Goal: Information Seeking & Learning: Check status

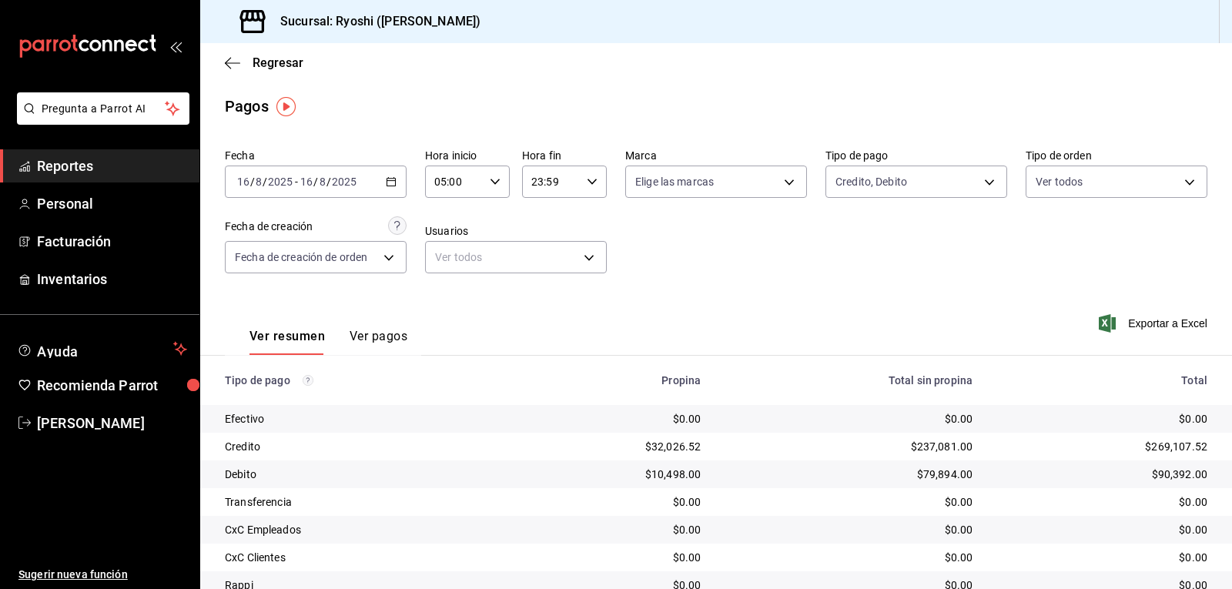
click at [760, 148] on div "Fecha [DATE] [DATE] - [DATE] [DATE] Hora inicio 05:00 Hora inicio Hora fin 23:5…" at bounding box center [716, 216] width 982 height 149
click at [78, 162] on span "Reportes" at bounding box center [112, 166] width 150 height 21
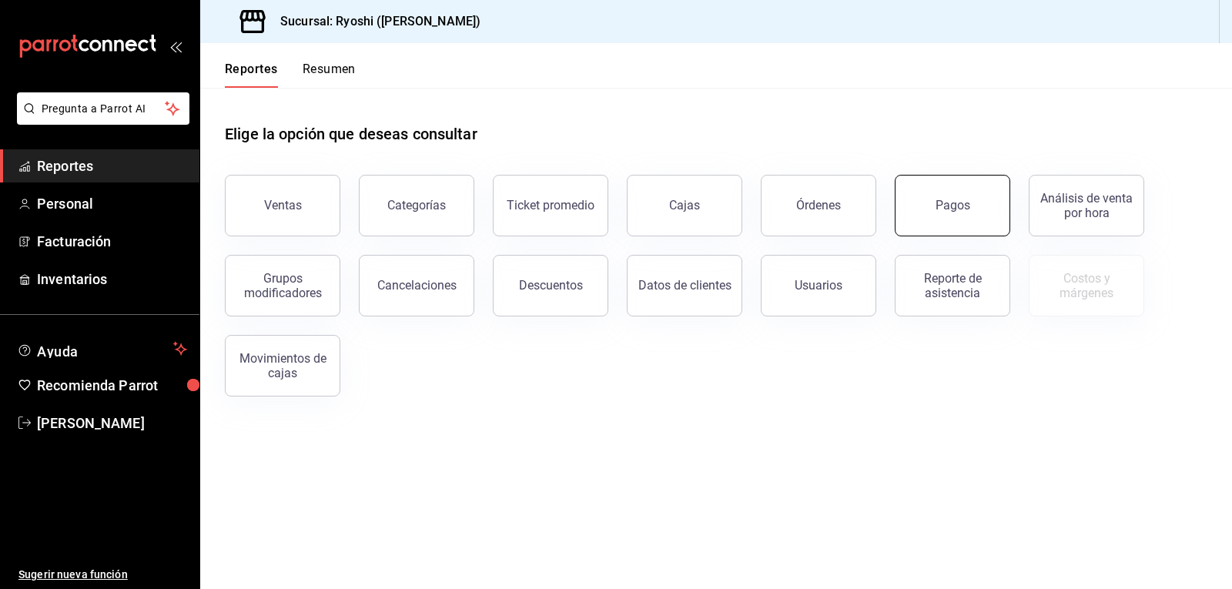
click at [929, 209] on button "Pagos" at bounding box center [952, 206] width 115 height 62
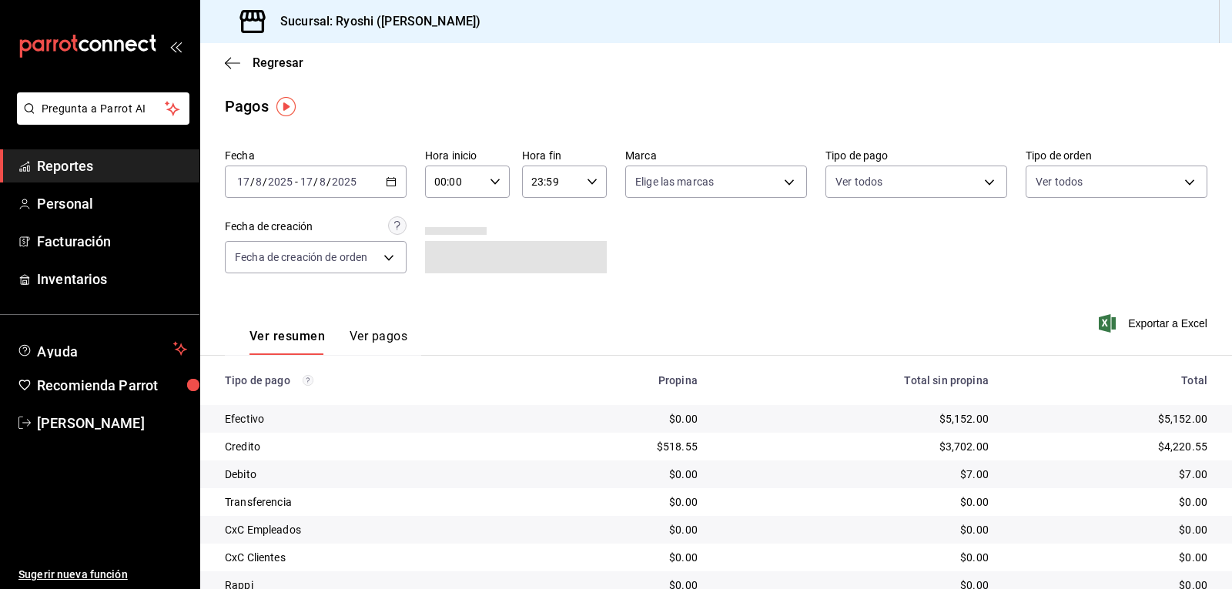
click at [493, 183] on icon "button" at bounding box center [495, 181] width 11 height 11
click at [453, 287] on button "06" at bounding box center [444, 288] width 36 height 31
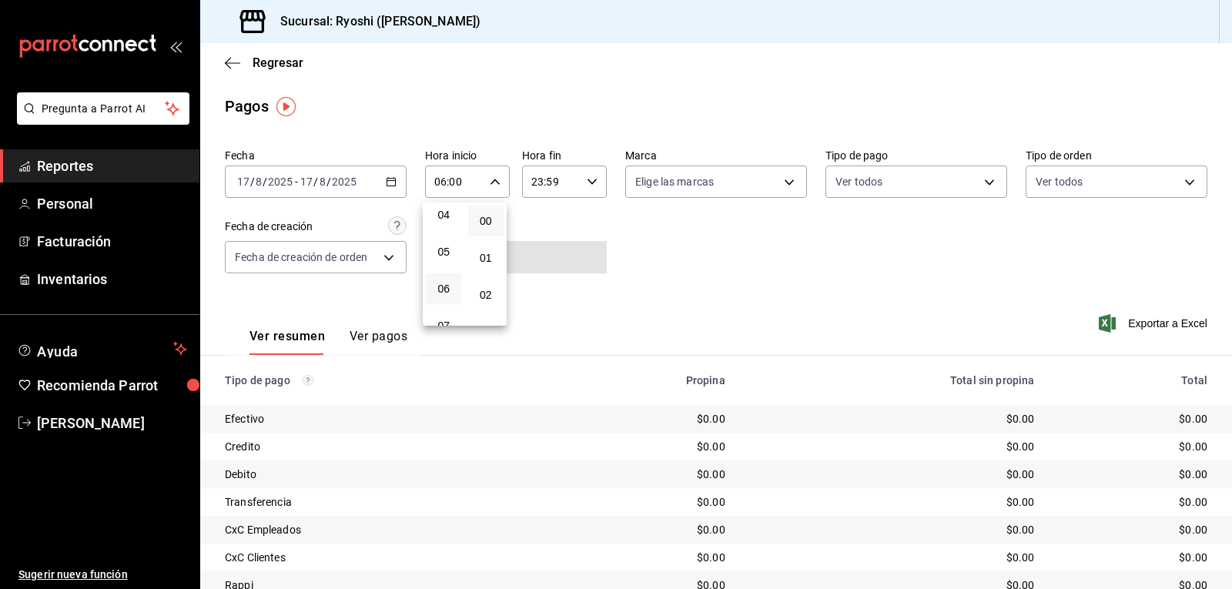
click at [391, 176] on div at bounding box center [616, 294] width 1232 height 589
click at [391, 176] on icon "button" at bounding box center [391, 181] width 11 height 11
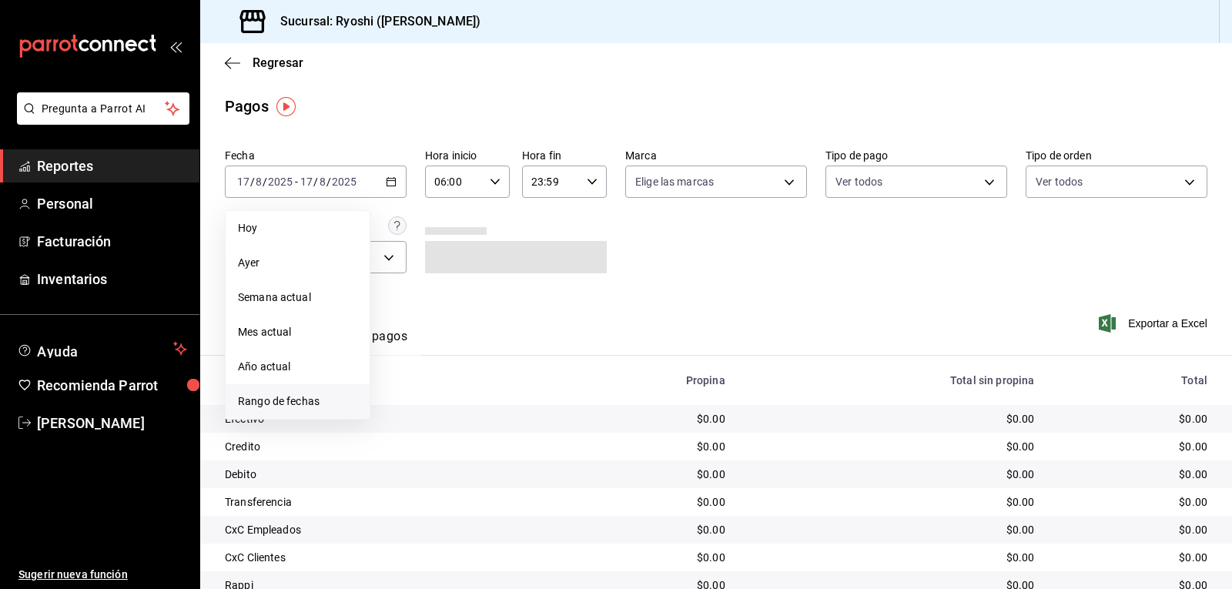
click at [298, 397] on span "Rango de fechas" at bounding box center [297, 401] width 119 height 16
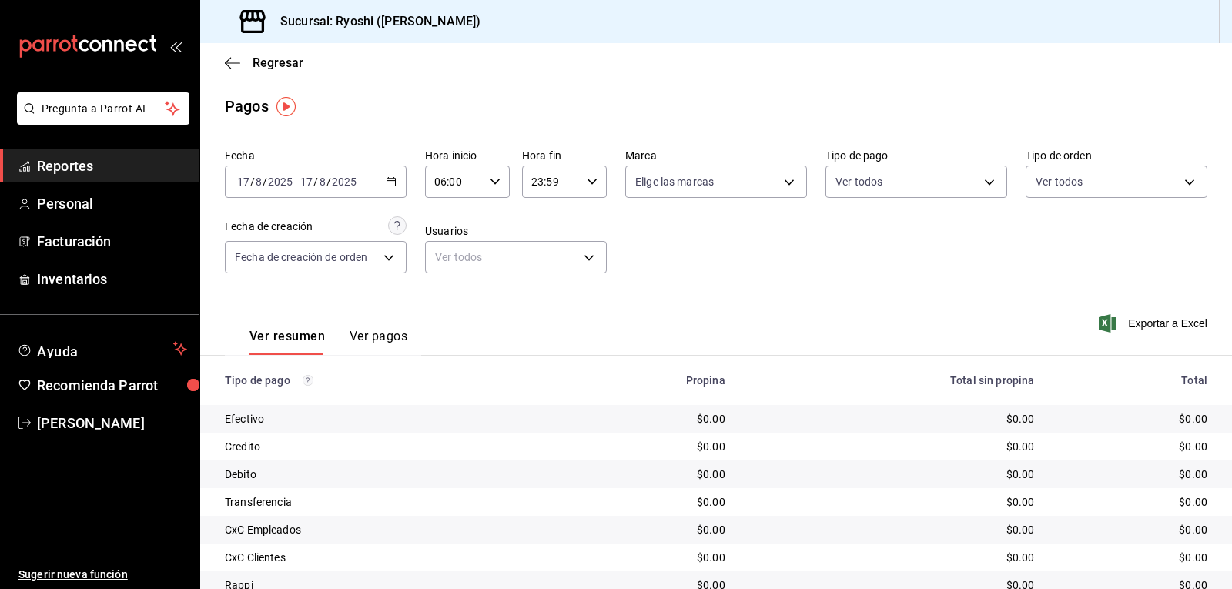
click at [388, 182] on icon "button" at bounding box center [391, 181] width 11 height 11
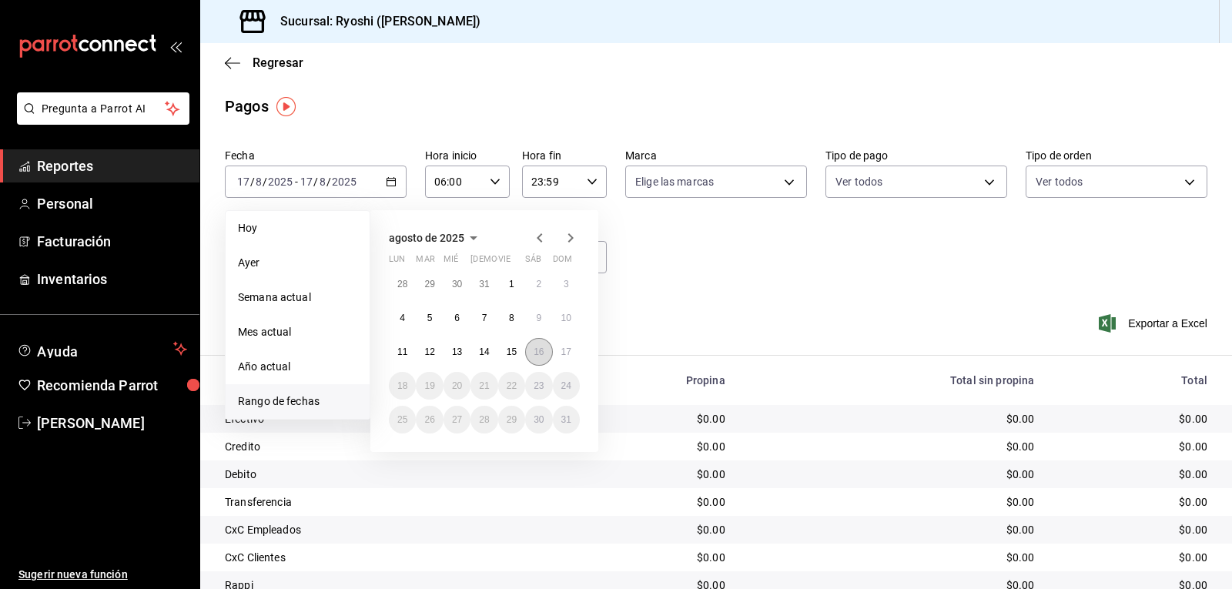
click at [538, 353] on abbr "16" at bounding box center [539, 351] width 10 height 11
click at [574, 350] on button "17" at bounding box center [566, 352] width 27 height 28
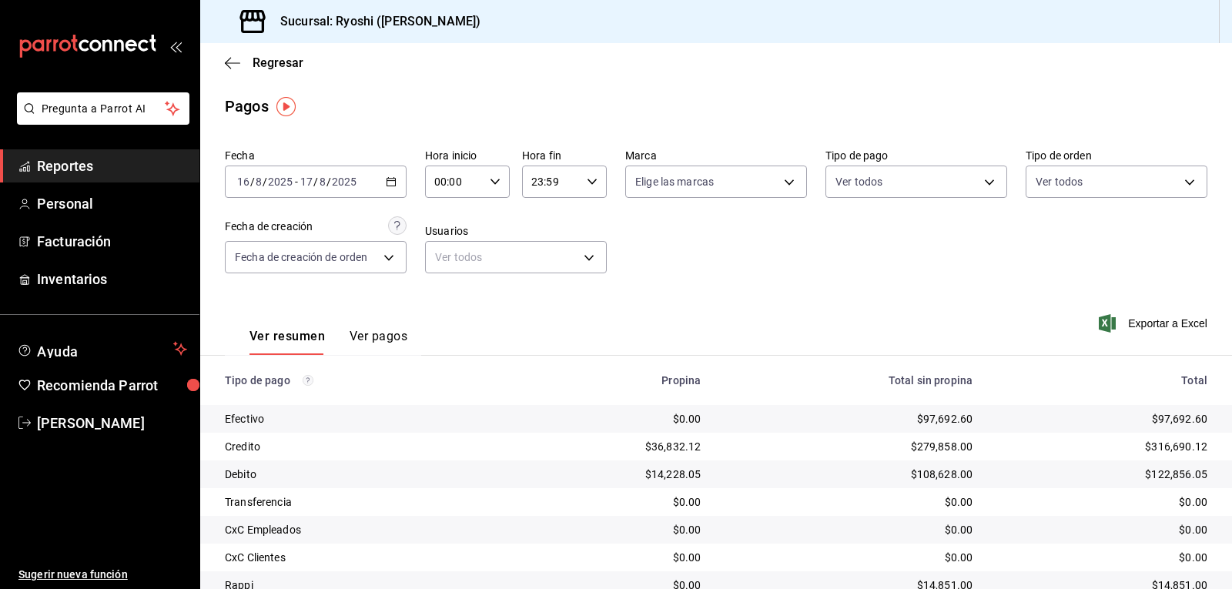
click at [494, 181] on \(Stroke\) "button" at bounding box center [494, 181] width 9 height 5
click at [447, 286] on span "06" at bounding box center [444, 289] width 18 height 12
type input "06:00"
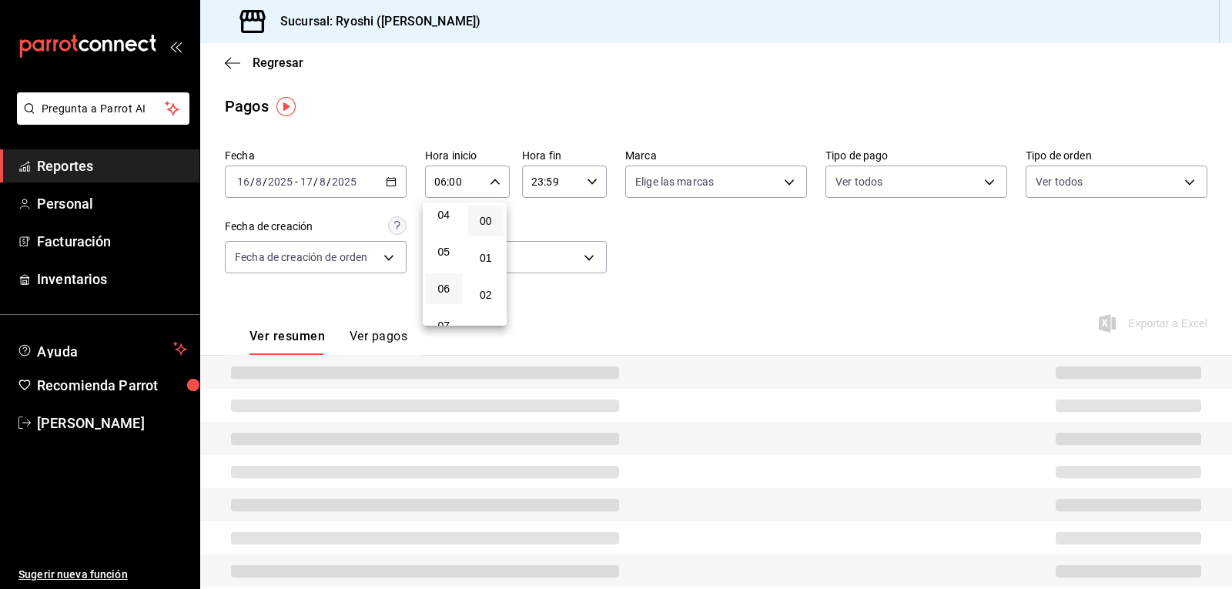
click at [788, 256] on div at bounding box center [616, 294] width 1232 height 589
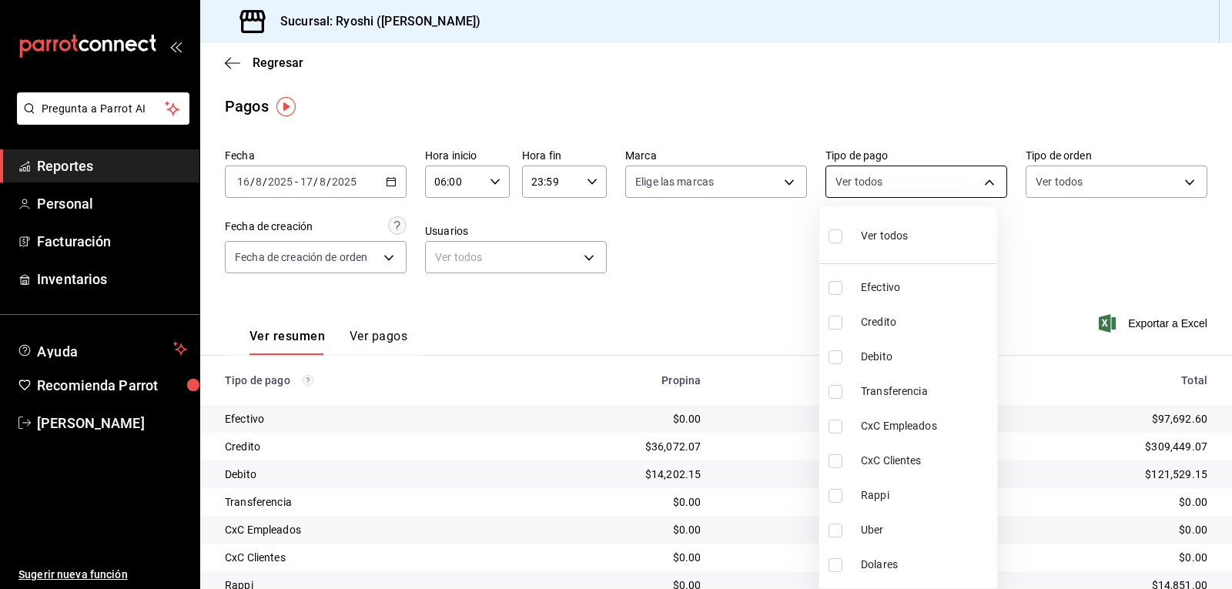
click at [975, 184] on body "Pregunta a Parrot AI Reportes Personal Facturación Inventarios Ayuda Recomienda…" at bounding box center [616, 294] width 1232 height 589
click at [835, 316] on input "checkbox" at bounding box center [835, 323] width 14 height 14
checkbox input "true"
type input "9b0685d2-7f5d-4ede-a6b4-58a2ffcbf3cd"
click at [840, 353] on input "checkbox" at bounding box center [835, 357] width 14 height 14
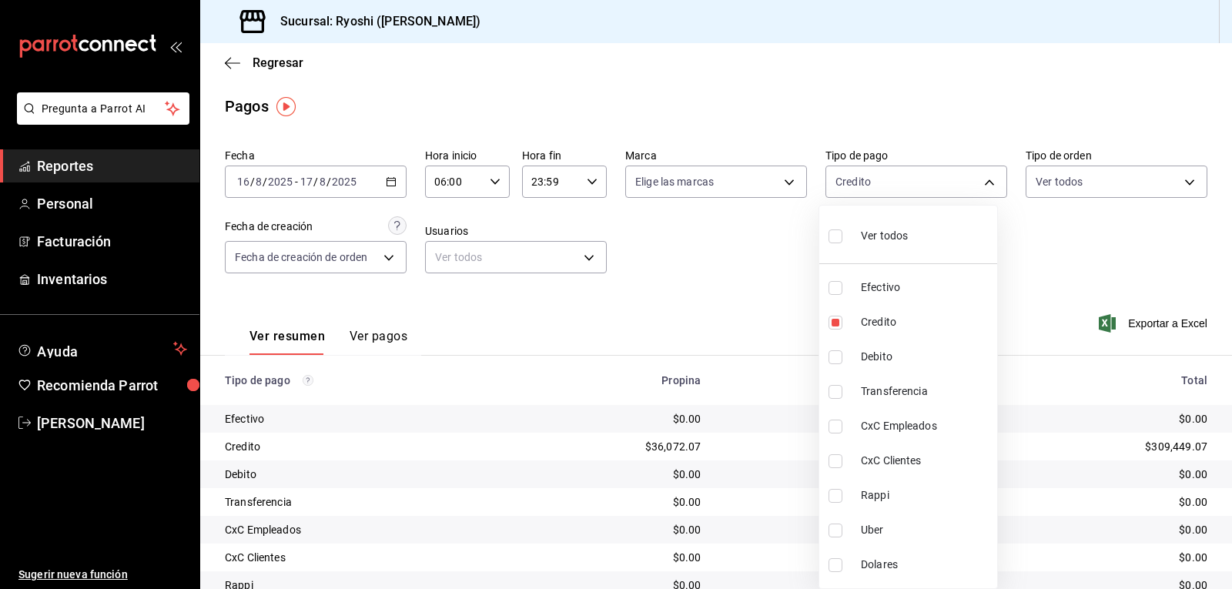
checkbox input "true"
type input "9b0685d2-7f5d-4ede-a6b4-58a2ffcbf3cd,4fc1f123-1106-4d46-a6dc-4994d0550367"
click at [764, 348] on div at bounding box center [616, 294] width 1232 height 589
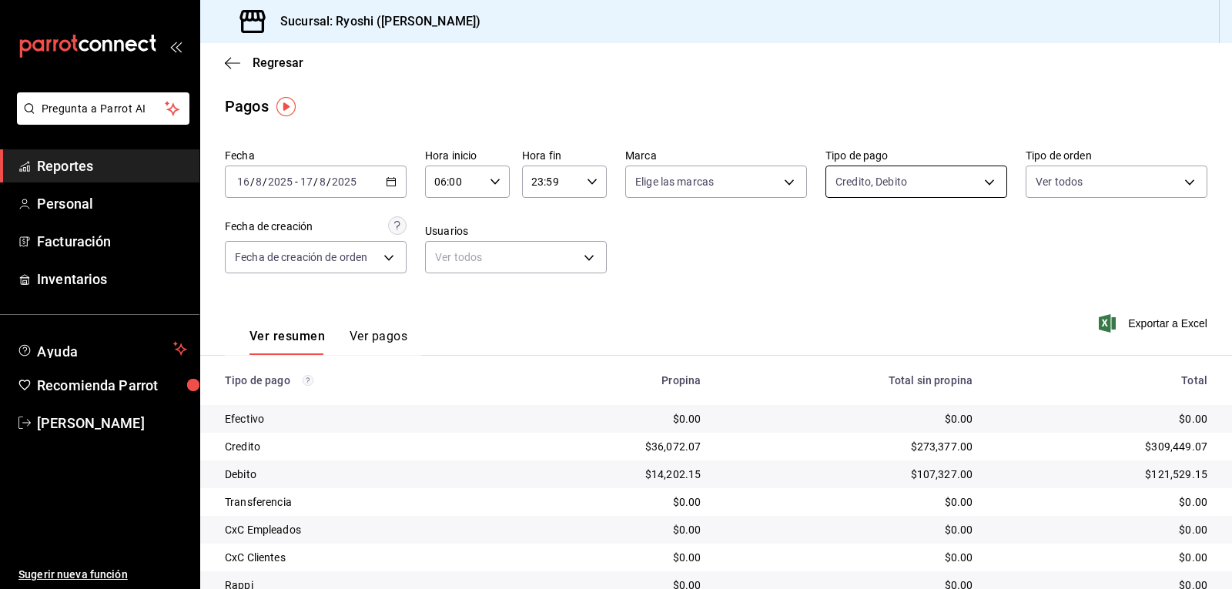
click at [979, 178] on body "Pregunta a Parrot AI Reportes Personal Facturación Inventarios Ayuda Recomienda…" at bounding box center [616, 294] width 1232 height 589
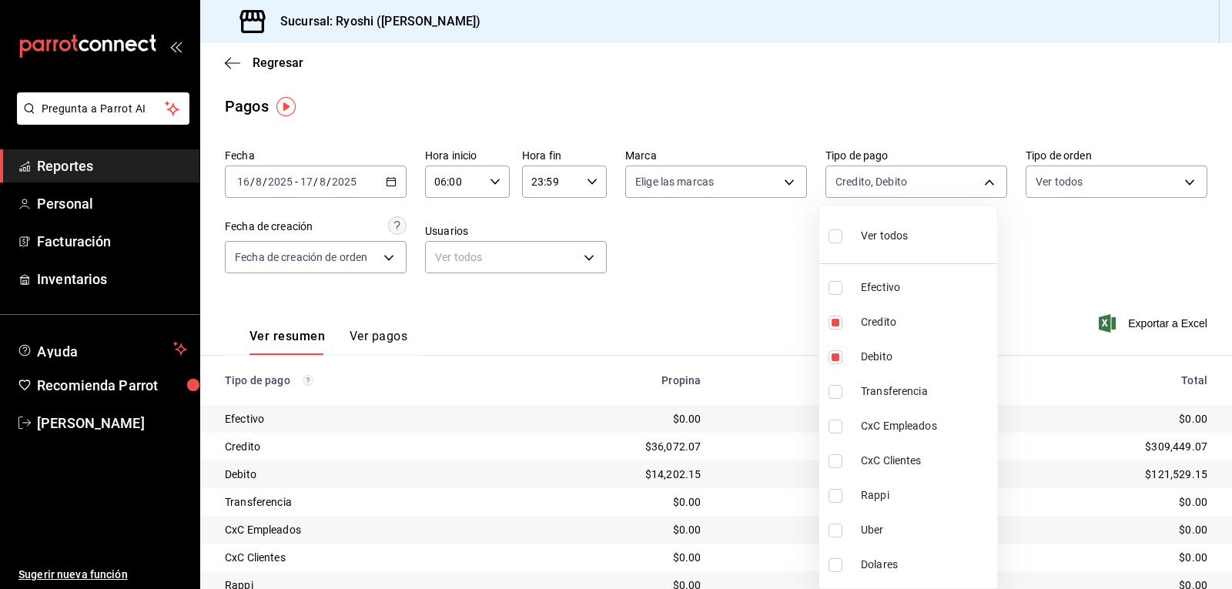
click at [835, 230] on input "checkbox" at bounding box center [835, 236] width 14 height 14
checkbox input "true"
type input "789b4605-08e0-4dfe-9865-94468e2c17aa,9b0685d2-7f5d-4ede-a6b4-58a2ffcbf3cd,4fc1f…"
checkbox input "true"
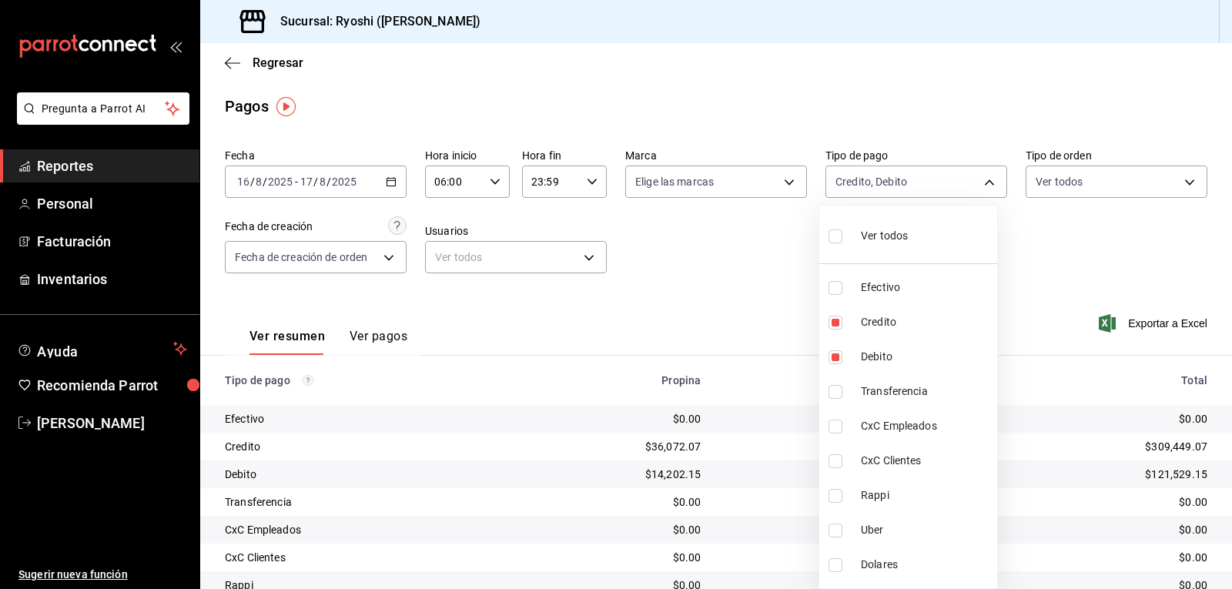
checkbox input "true"
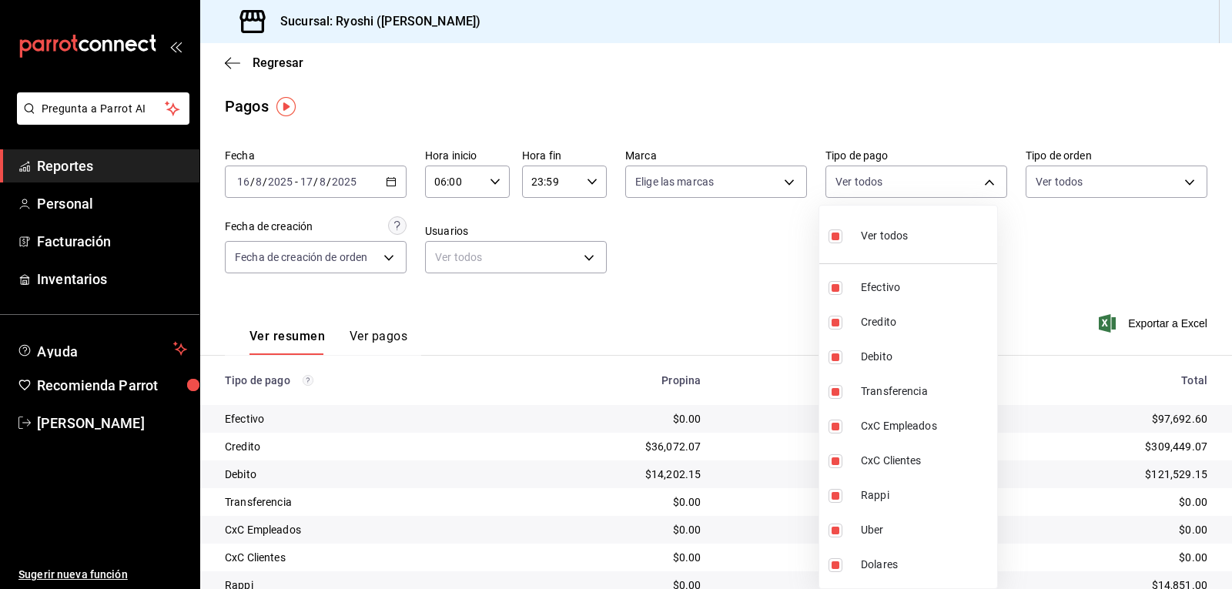
click at [749, 319] on div at bounding box center [616, 294] width 1232 height 589
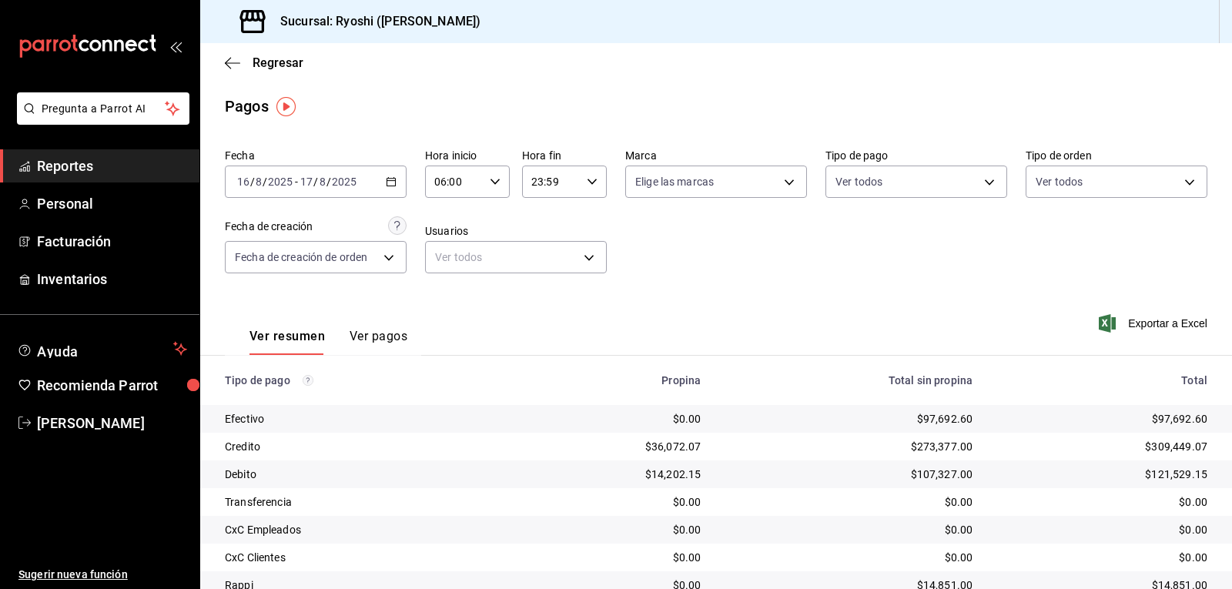
click at [915, 414] on div "$97,692.60" at bounding box center [848, 418] width 247 height 15
drag, startPoint x: 913, startPoint y: 415, endPoint x: 978, endPoint y: 413, distance: 65.5
click at [978, 413] on tr "Efectivo $0.00 $97,692.60 $97,692.60" at bounding box center [716, 419] width 1032 height 28
copy div "97,692.60"
